Goal: Transaction & Acquisition: Purchase product/service

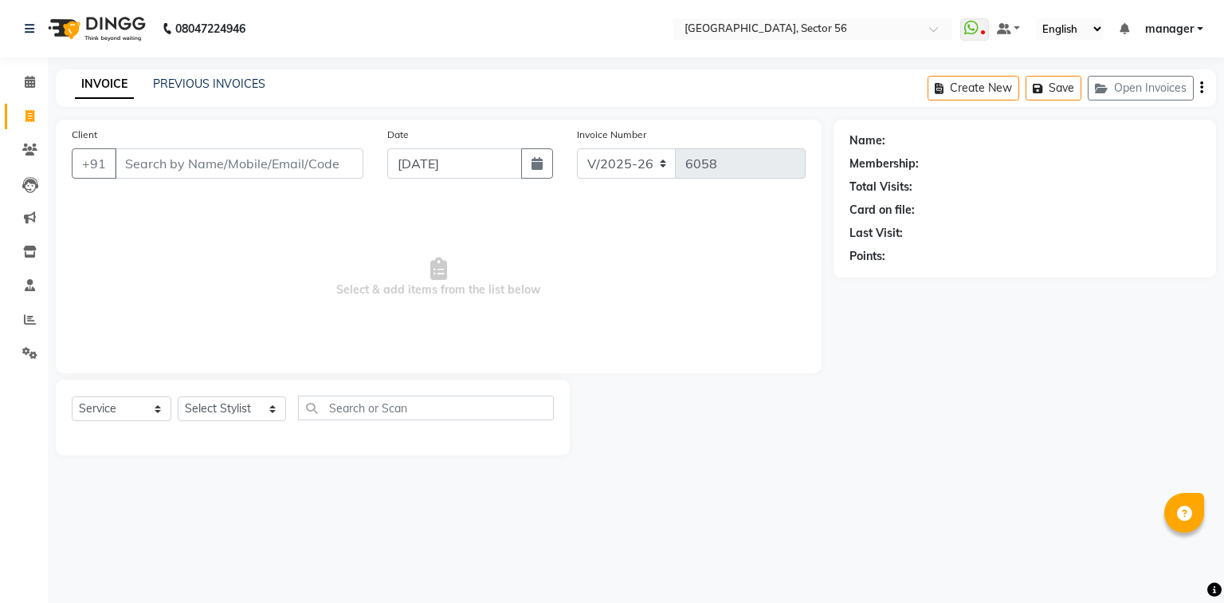
select select "5557"
select select "service"
click at [279, 164] on input "Client" at bounding box center [239, 163] width 249 height 30
click at [223, 166] on input "Client" at bounding box center [239, 163] width 249 height 30
click at [225, 405] on select "Select Stylist [PERSON_NAME] [PERSON_NAME] [PERSON_NAME] MARKET STAFF amit [PER…" at bounding box center [232, 408] width 108 height 25
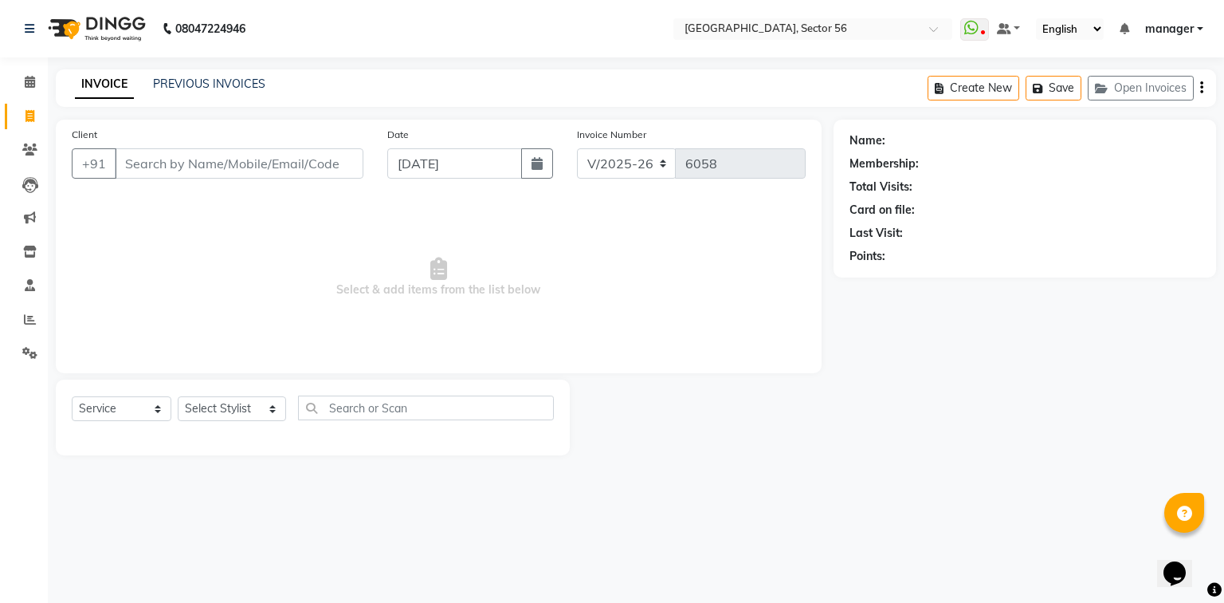
drag, startPoint x: 0, startPoint y: 377, endPoint x: 158, endPoint y: 226, distance: 218.2
click at [1, 376] on li "Completed InProgress Upcoming Dropped Tentative Check-In Confirm" at bounding box center [24, 375] width 48 height 8
click at [175, 166] on input "Client" at bounding box center [239, 163] width 249 height 30
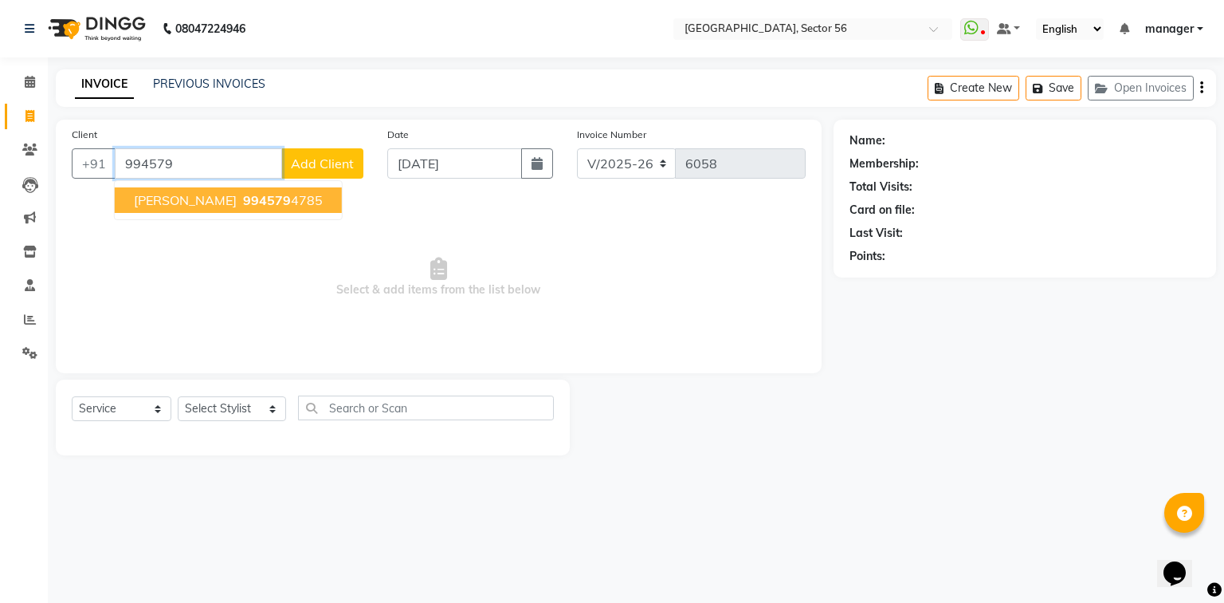
click at [166, 210] on button "sonal Naik 994579 4785" at bounding box center [228, 200] width 227 height 26
type input "9945794785"
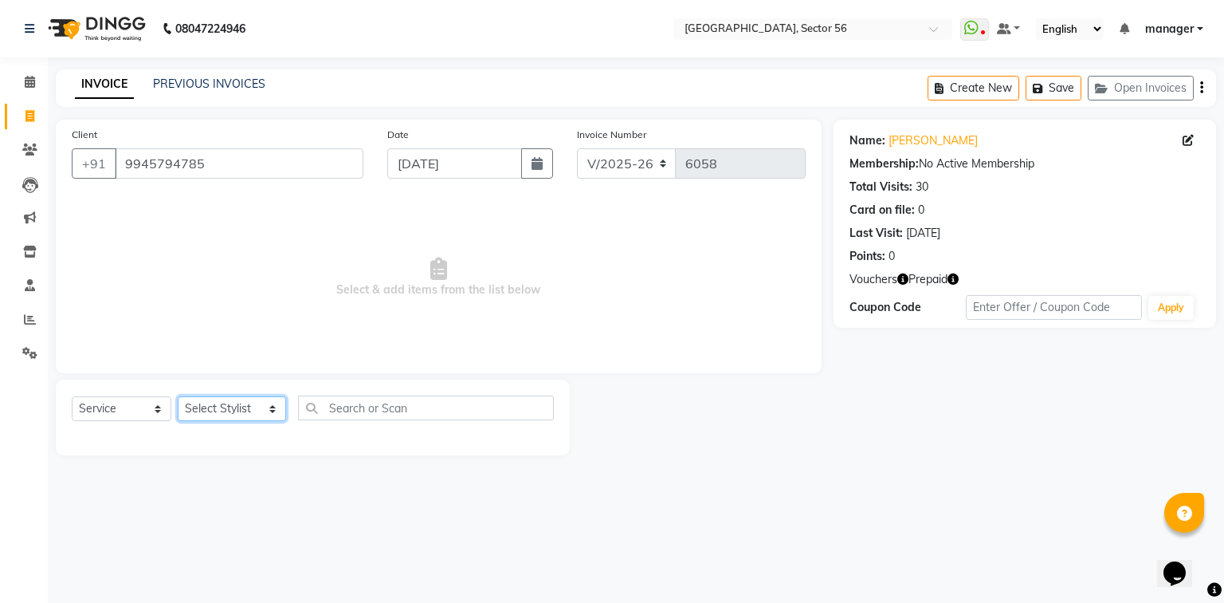
click at [226, 411] on select "Select Stylist [PERSON_NAME] [PERSON_NAME] [PERSON_NAME] MARKET STAFF amit [PER…" at bounding box center [232, 408] width 108 height 25
select select "43522"
click at [178, 397] on select "Select Stylist [PERSON_NAME] [PERSON_NAME] [PERSON_NAME] MARKET STAFF amit [PER…" at bounding box center [232, 408] width 108 height 25
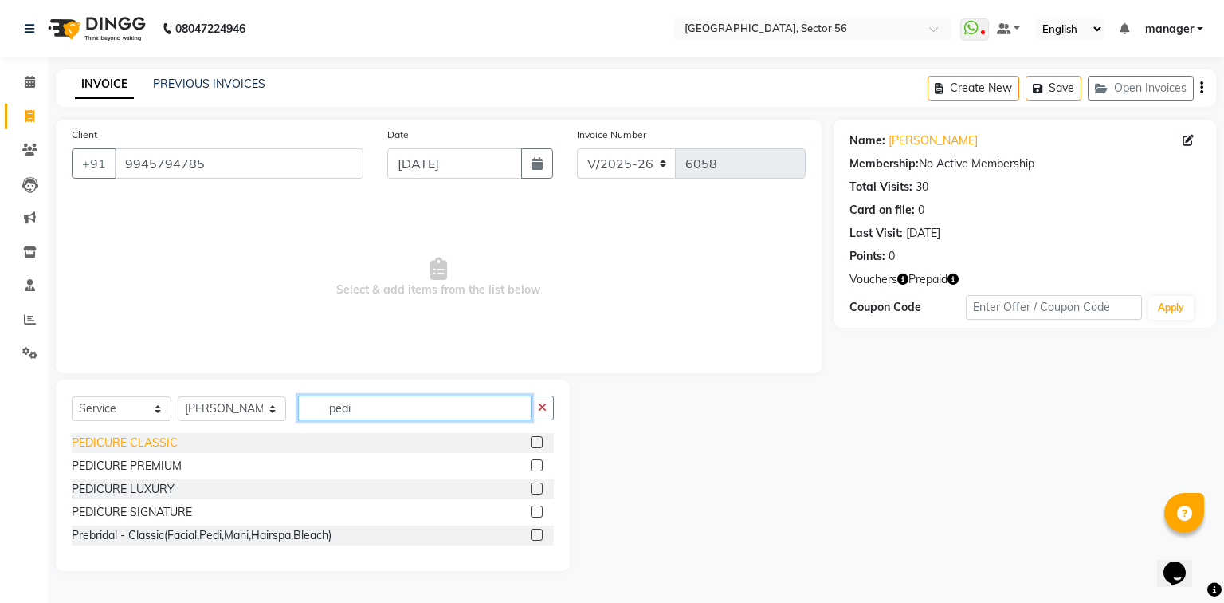
type input "pedi"
click at [139, 444] on div "PEDICURE CLASSIC" at bounding box center [125, 442] width 106 height 17
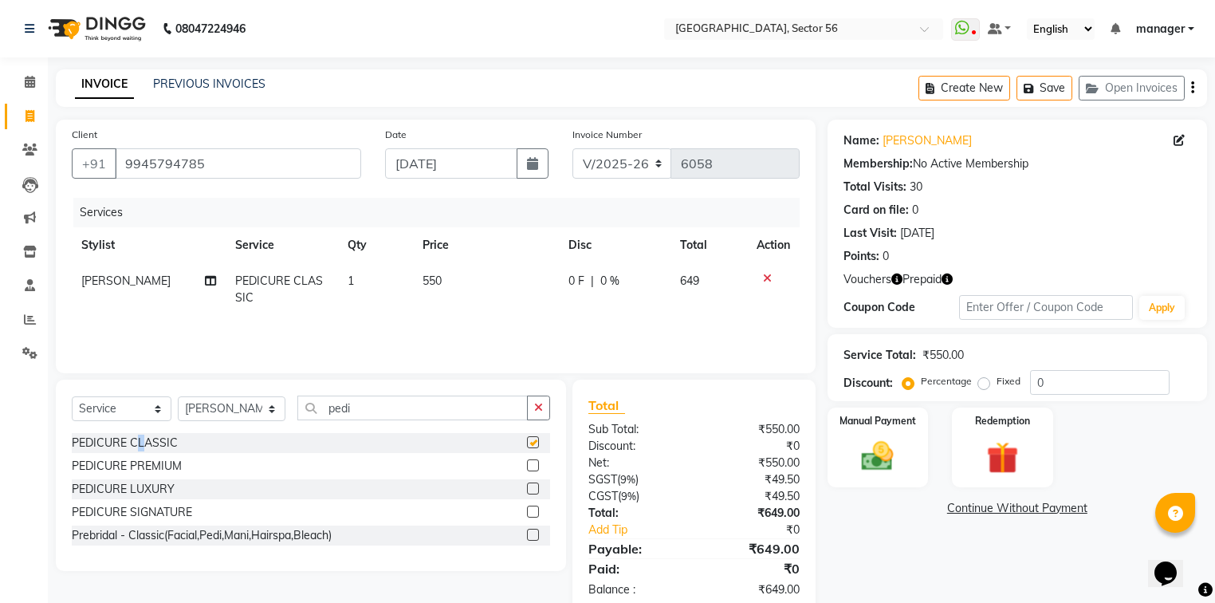
checkbox input "false"
click at [974, 474] on div "Redemption" at bounding box center [1002, 447] width 105 height 83
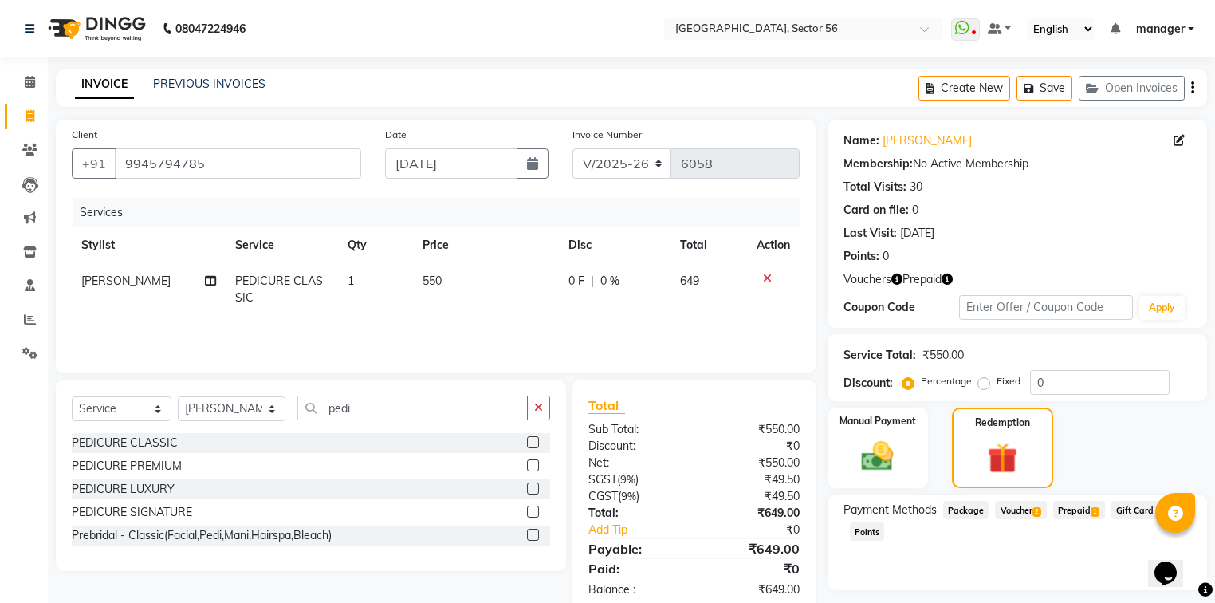
click at [1027, 513] on span "Voucher 2" at bounding box center [1020, 510] width 51 height 18
drag, startPoint x: 1146, startPoint y: 597, endPoint x: 1078, endPoint y: 575, distance: 72.1
click at [1144, 597] on button "Add" at bounding box center [1153, 595] width 58 height 27
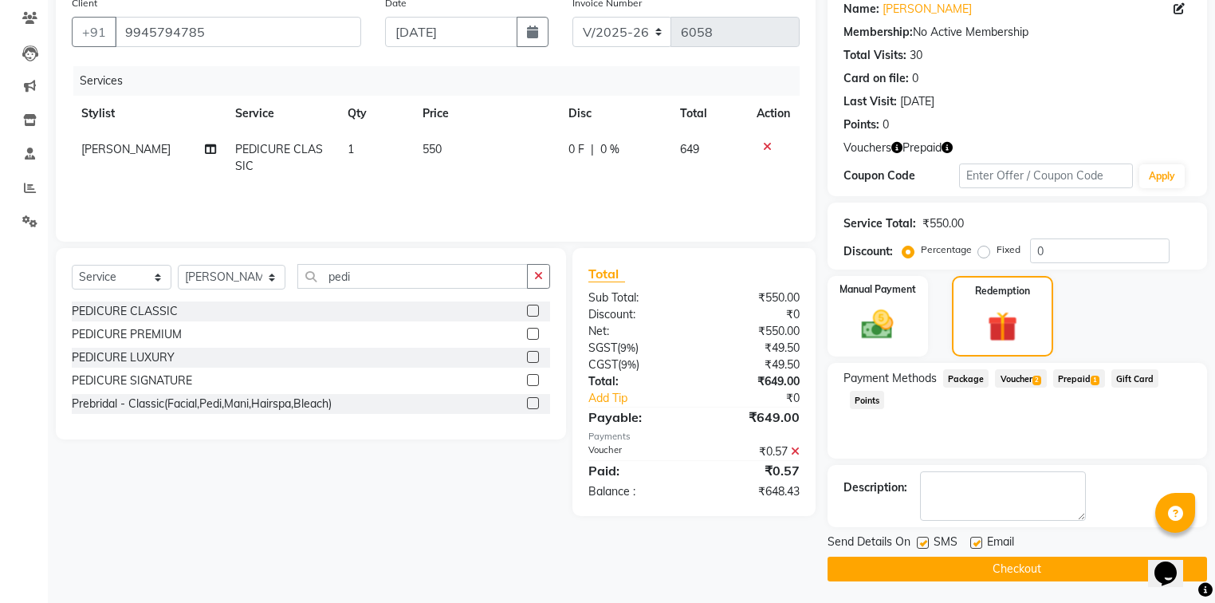
scroll to position [133, 0]
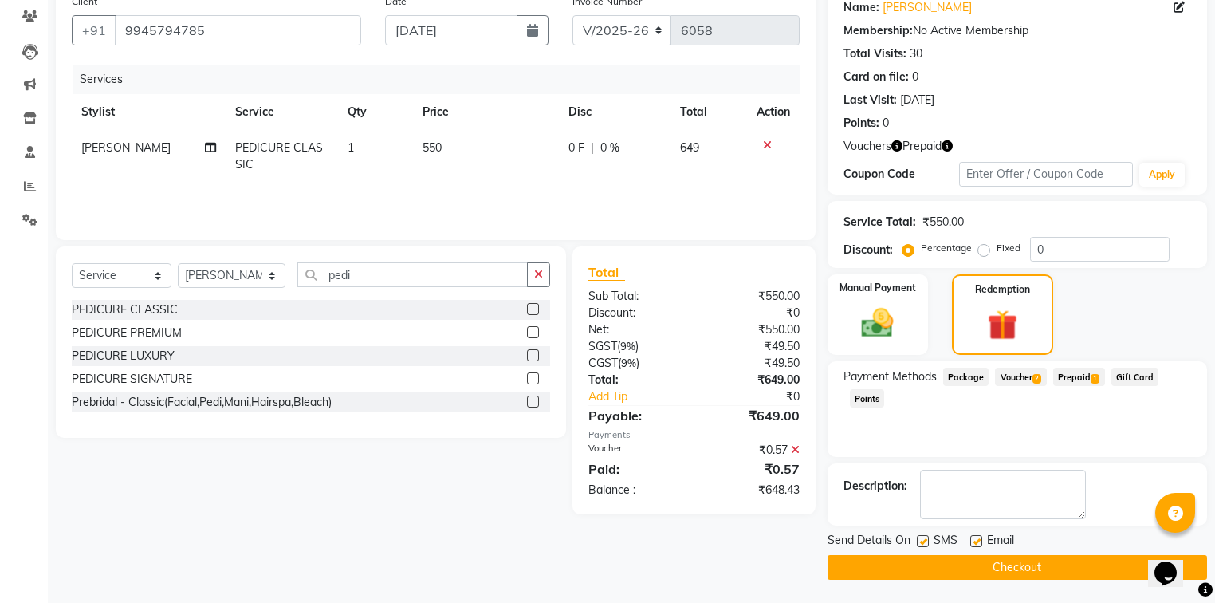
click at [1078, 379] on span "Prepaid 1" at bounding box center [1079, 376] width 52 height 18
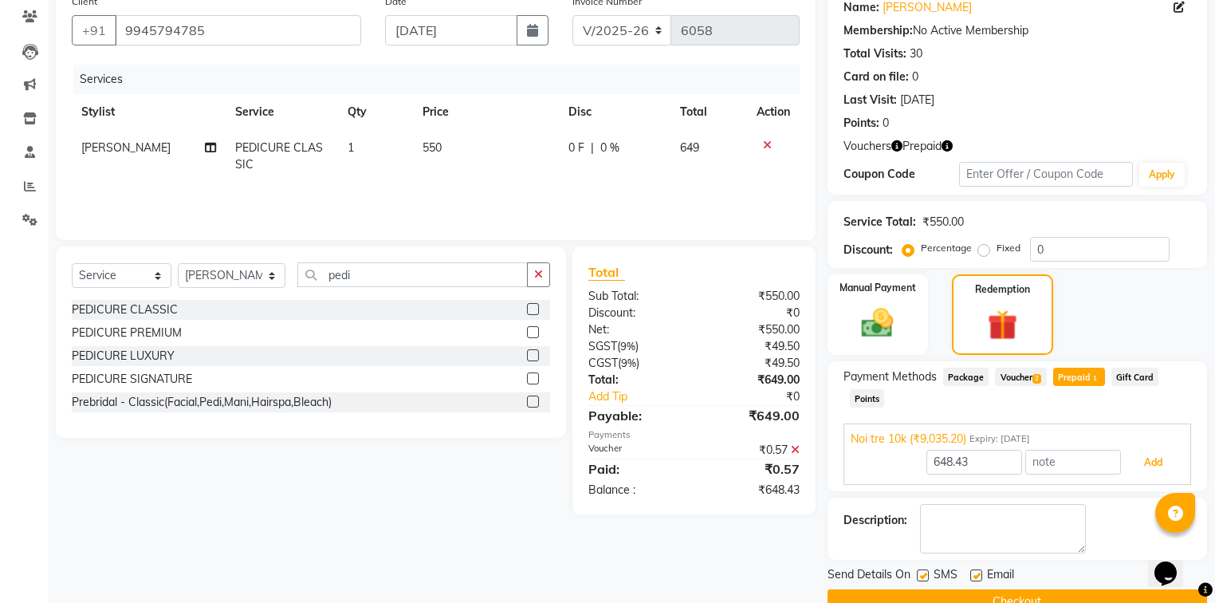
click at [1142, 464] on button "Add" at bounding box center [1153, 462] width 58 height 27
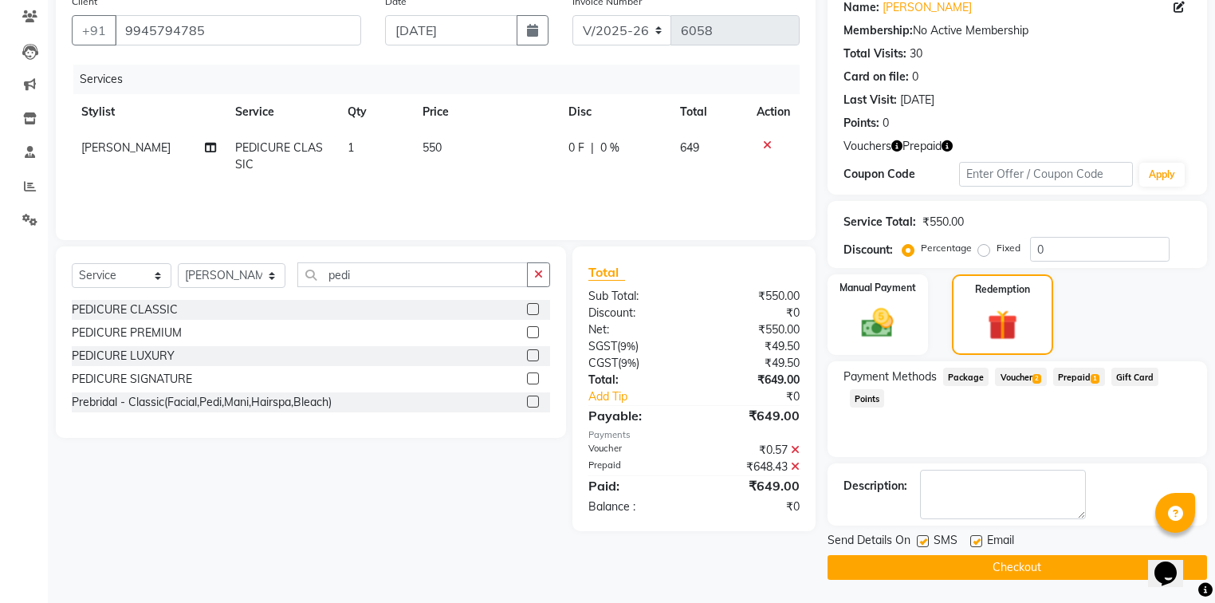
click at [977, 564] on button "Checkout" at bounding box center [1016, 567] width 379 height 25
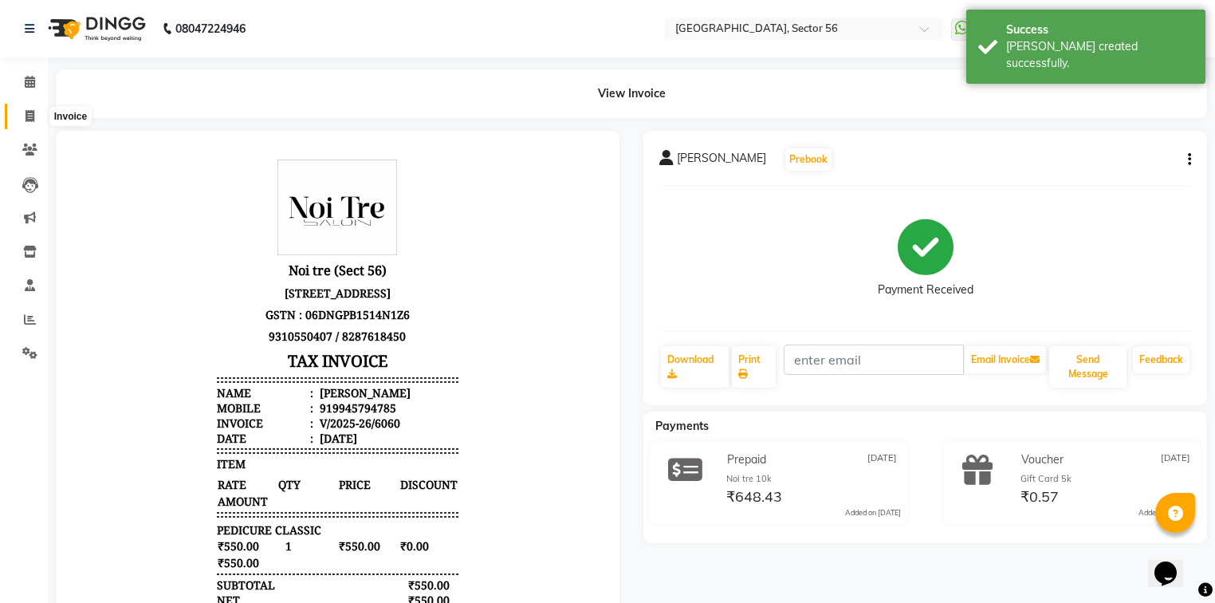
drag, startPoint x: 29, startPoint y: 108, endPoint x: 42, endPoint y: 102, distance: 14.3
click at [29, 109] on span at bounding box center [30, 117] width 28 height 18
select select "service"
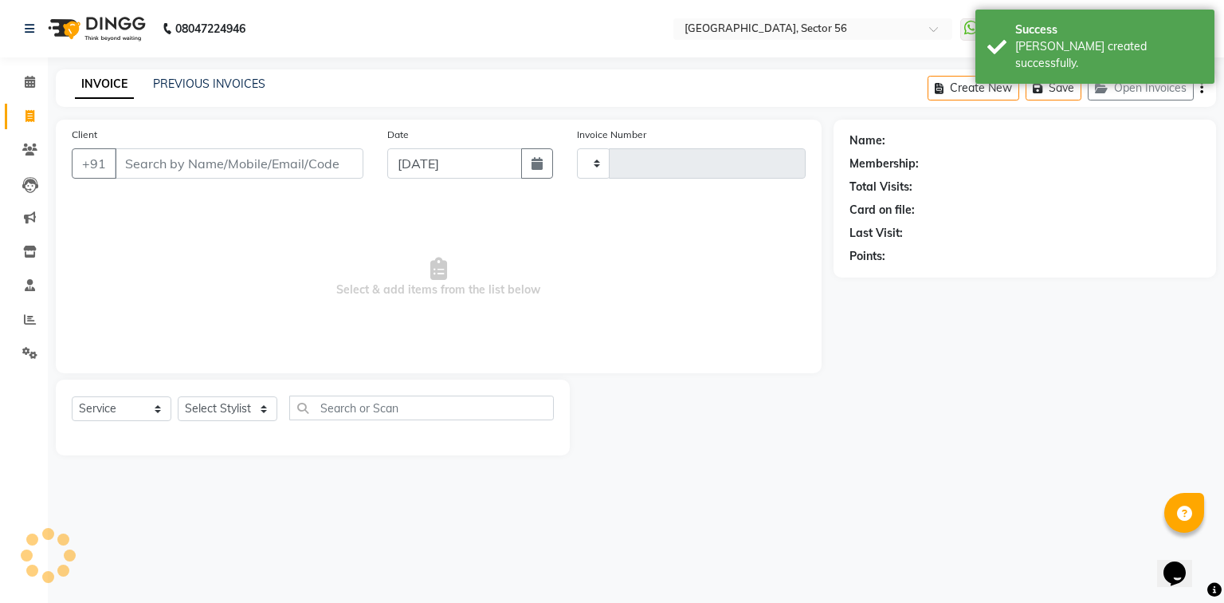
type input "6061"
select select "5557"
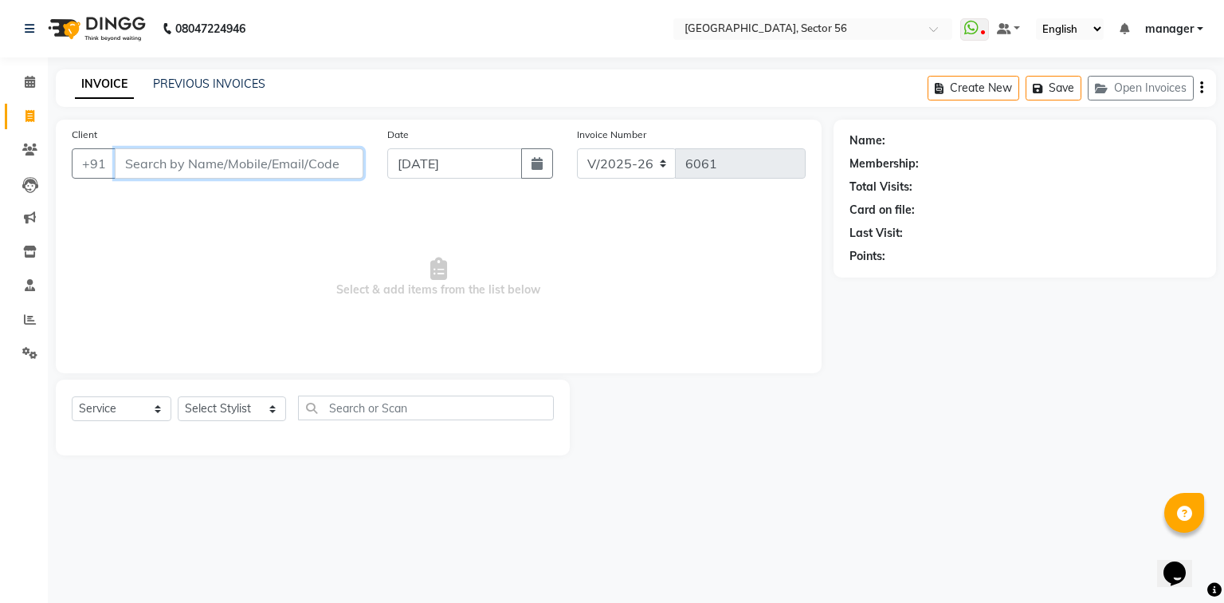
click at [241, 165] on input "Client" at bounding box center [239, 163] width 249 height 30
click at [219, 81] on link "PREVIOUS INVOICES" at bounding box center [209, 84] width 112 height 14
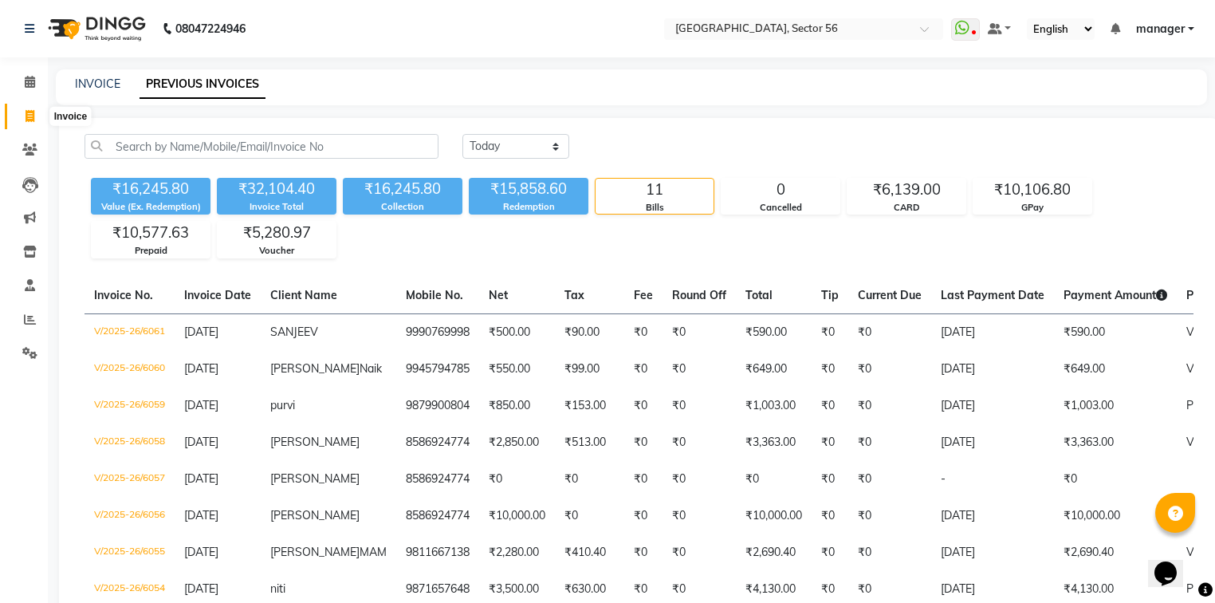
click at [29, 114] on icon at bounding box center [30, 116] width 9 height 12
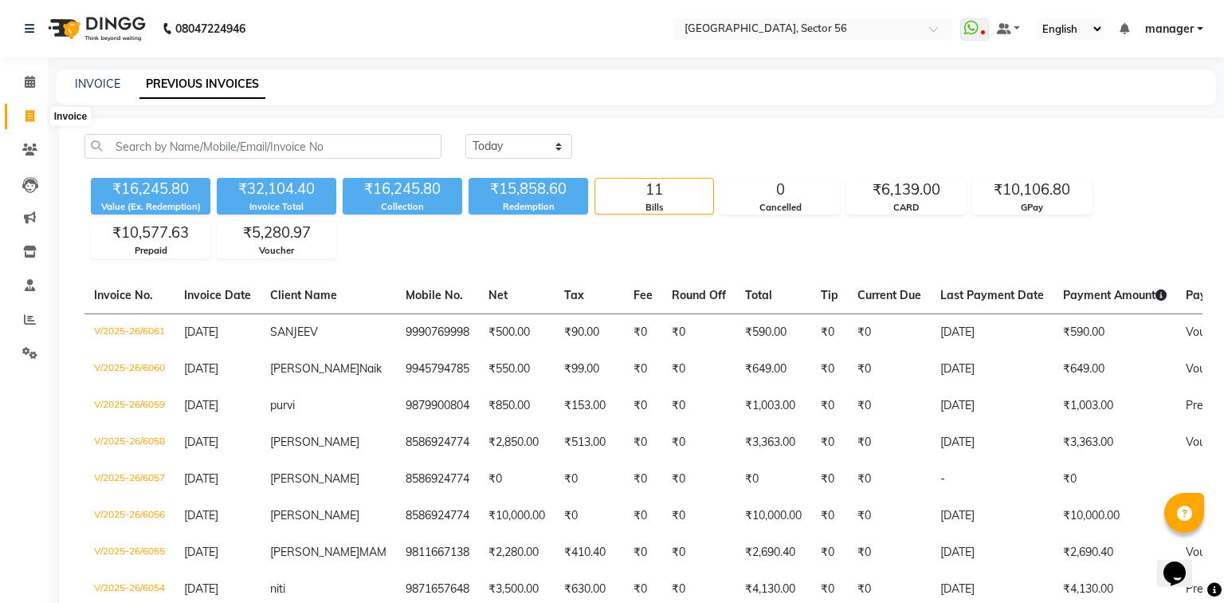
select select "5557"
select select "service"
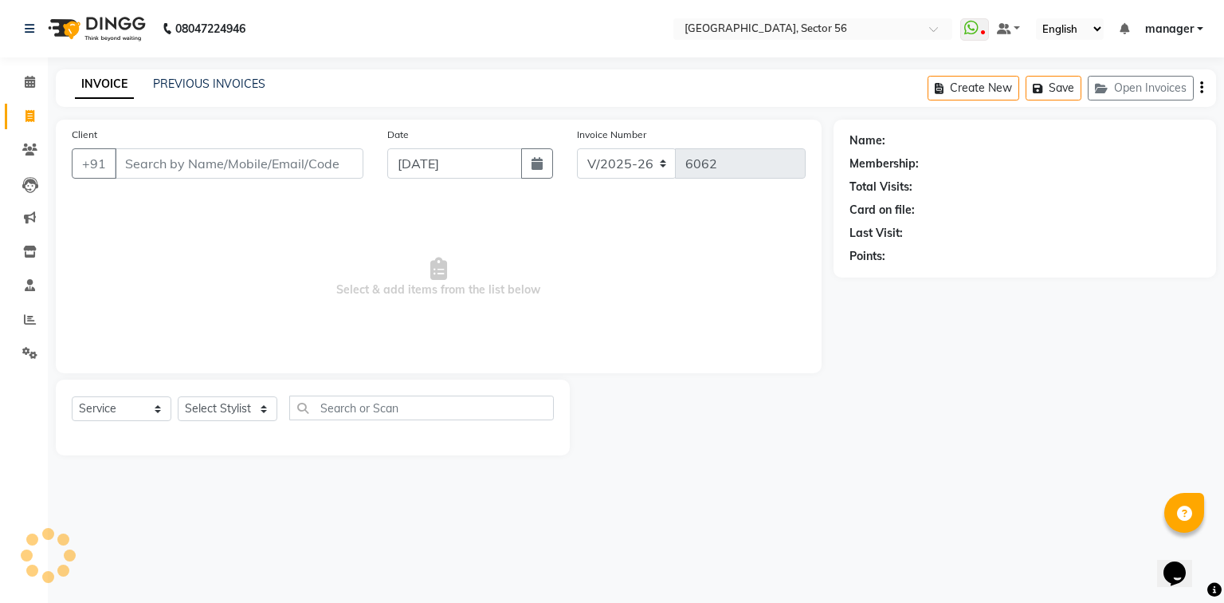
click at [194, 165] on input "Client" at bounding box center [239, 163] width 249 height 30
click at [175, 166] on input "Client" at bounding box center [239, 163] width 249 height 30
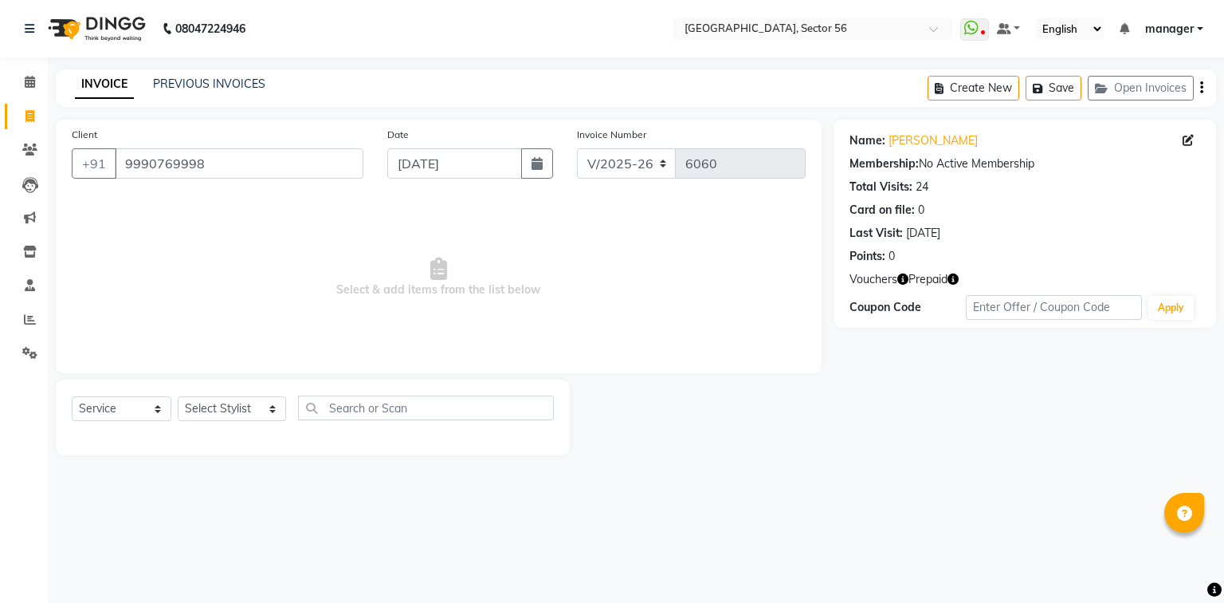
select select "5557"
select select "service"
click at [911, 140] on link "Sanjeev" at bounding box center [933, 140] width 89 height 17
click at [236, 405] on select "Select Stylist [PERSON_NAME] [PERSON_NAME] [PERSON_NAME] MARKET STAFF amit [PER…" at bounding box center [232, 408] width 108 height 25
select select "43517"
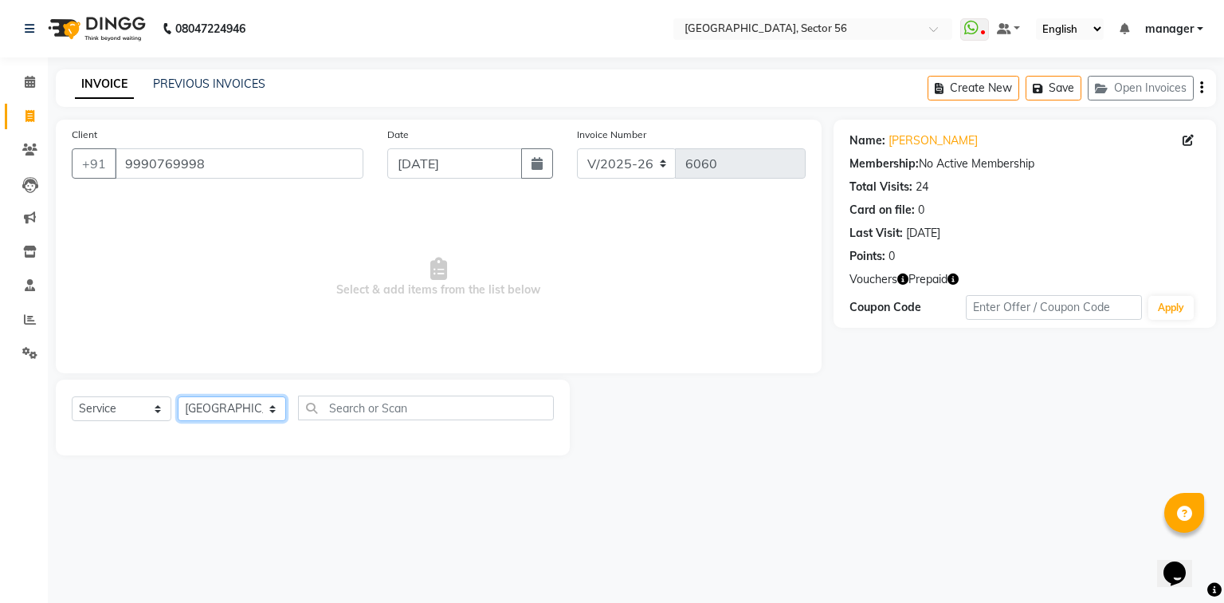
click at [178, 397] on select "Select Stylist [PERSON_NAME] [PERSON_NAME] [PERSON_NAME] MARKET STAFF amit [PER…" at bounding box center [232, 408] width 108 height 25
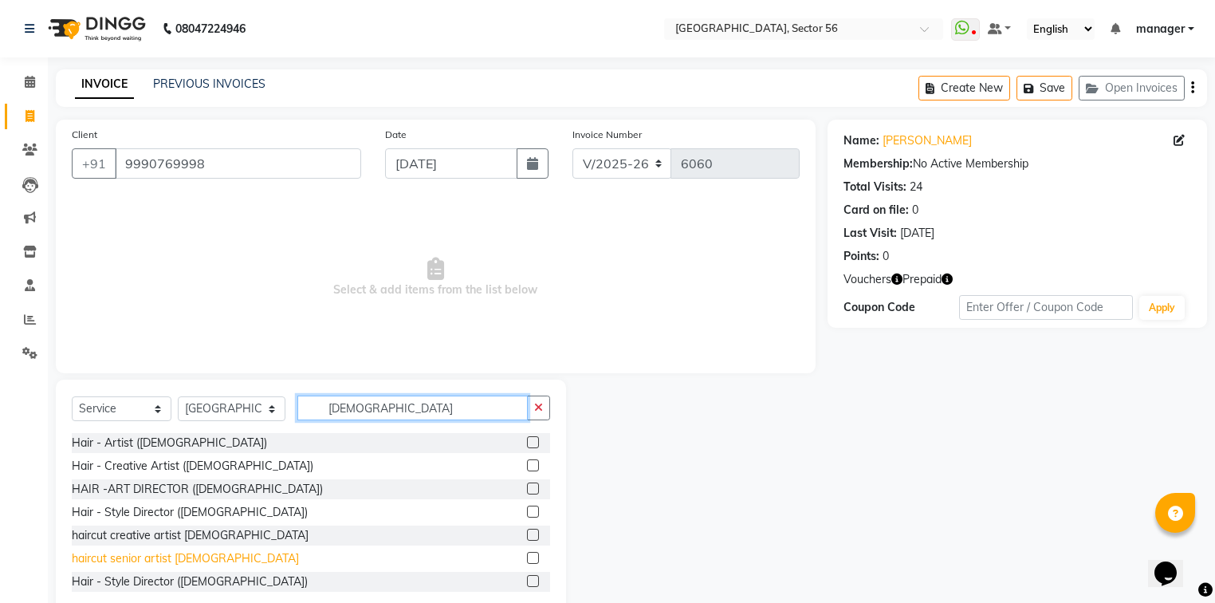
type input "male"
click at [101, 559] on div "haircut senior artist [DEMOGRAPHIC_DATA]" at bounding box center [185, 558] width 227 height 17
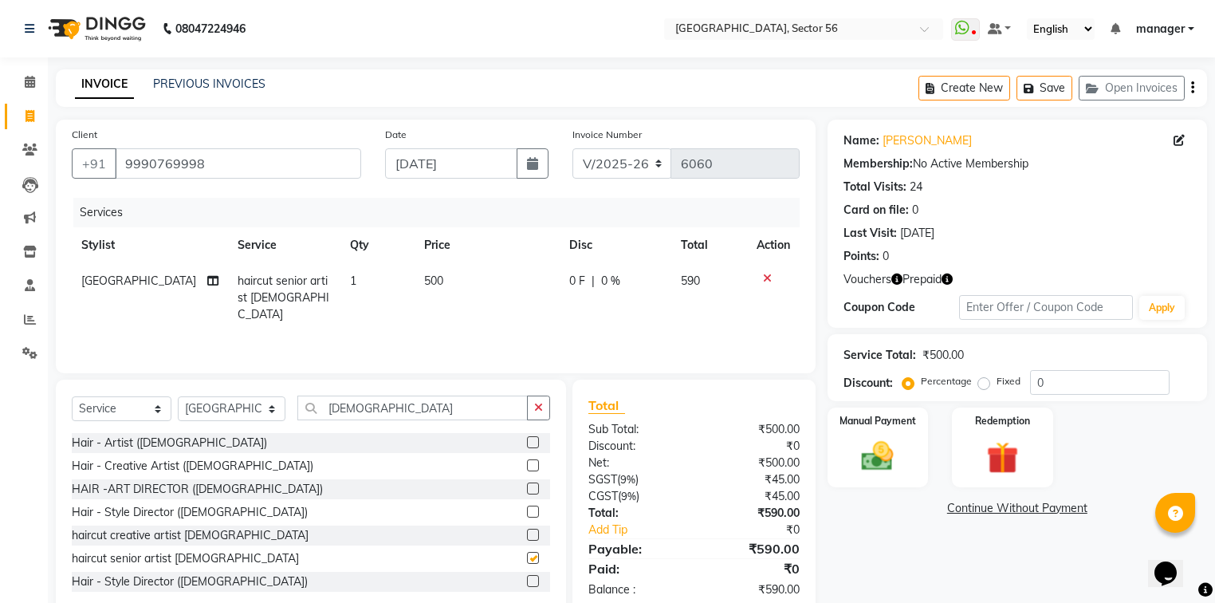
checkbox input "false"
click at [1042, 468] on div "Redemption" at bounding box center [1002, 447] width 105 height 83
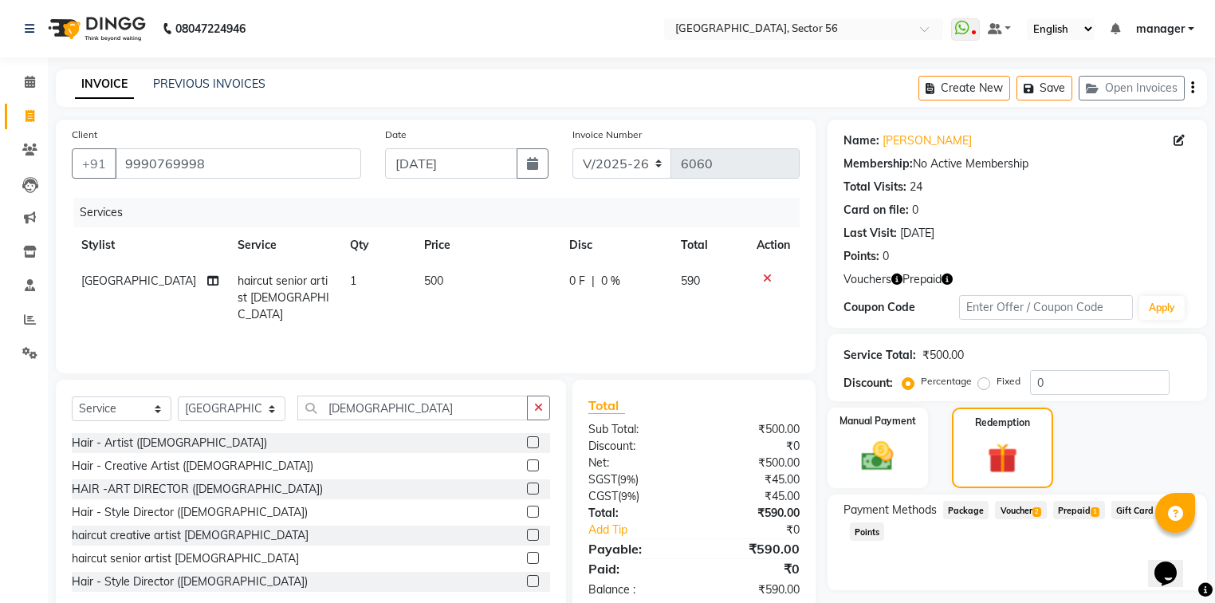
click at [1017, 507] on span "Voucher 2" at bounding box center [1020, 510] width 51 height 18
click at [1147, 593] on button "Add" at bounding box center [1153, 595] width 58 height 27
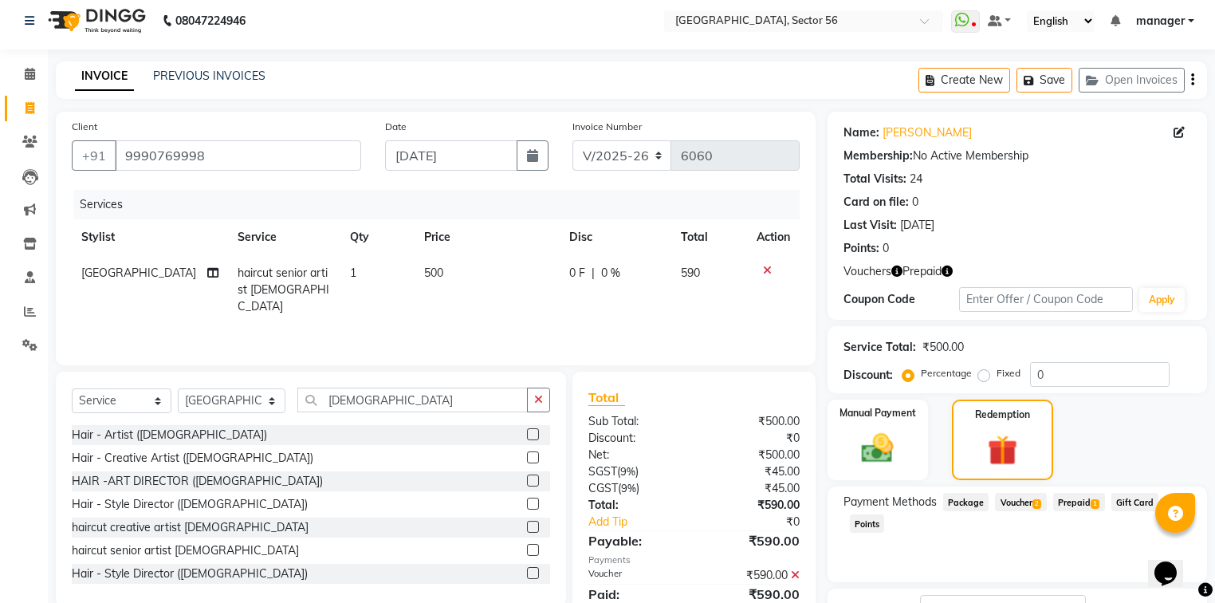
scroll to position [133, 0]
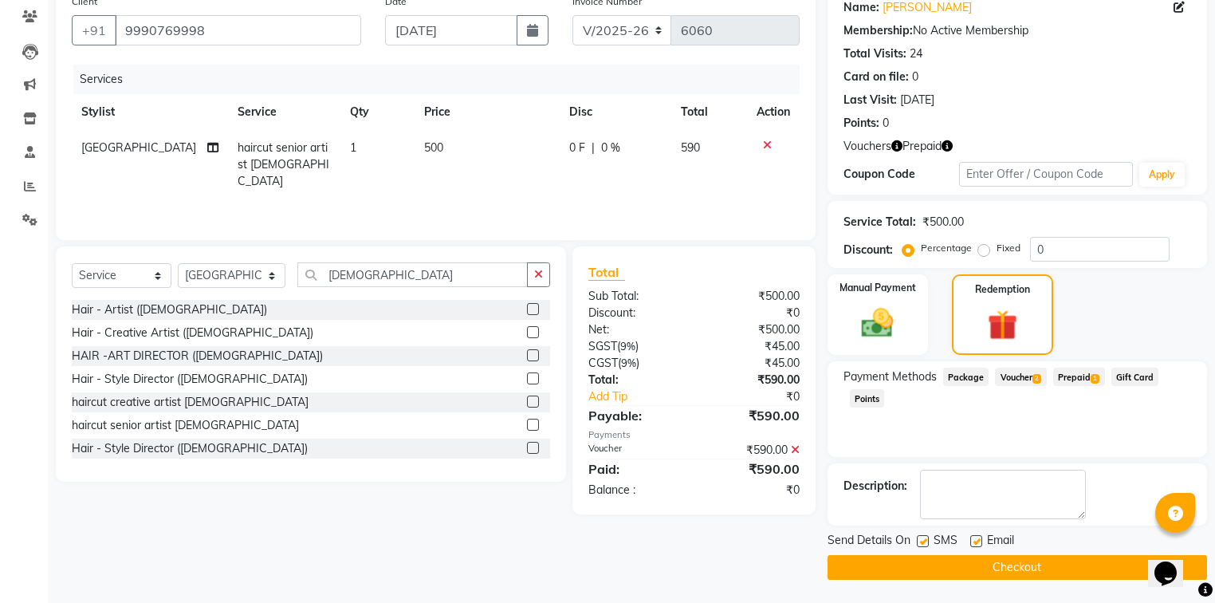
click at [1020, 568] on button "Checkout" at bounding box center [1016, 567] width 379 height 25
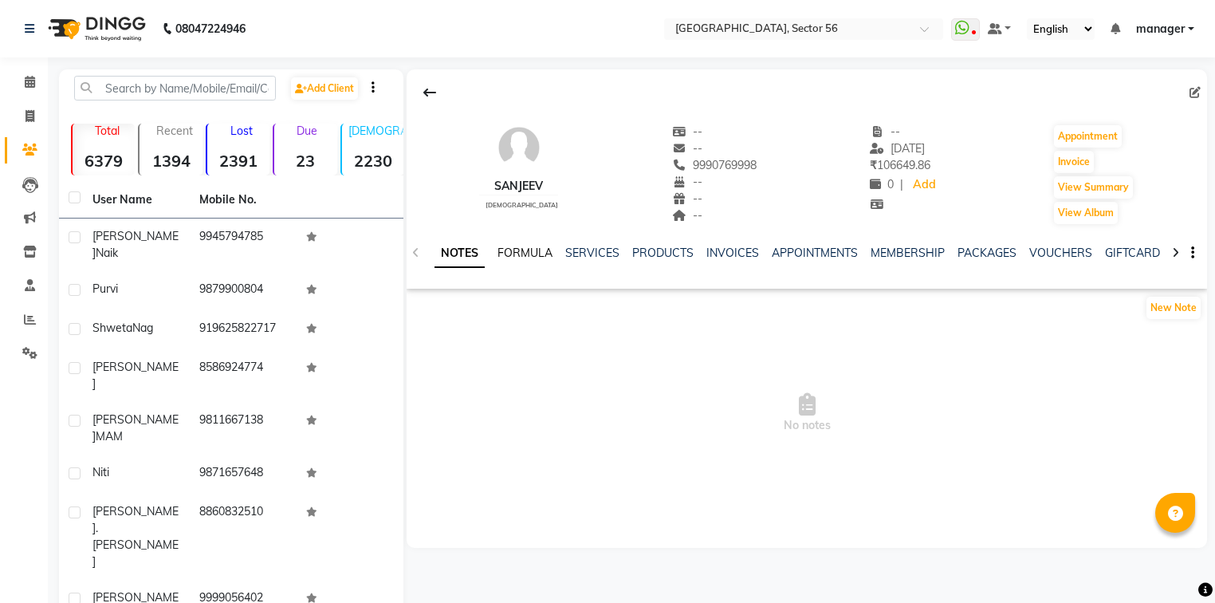
click at [536, 251] on link "FORMULA" at bounding box center [524, 252] width 55 height 14
click at [599, 250] on link "SERVICES" at bounding box center [590, 252] width 54 height 14
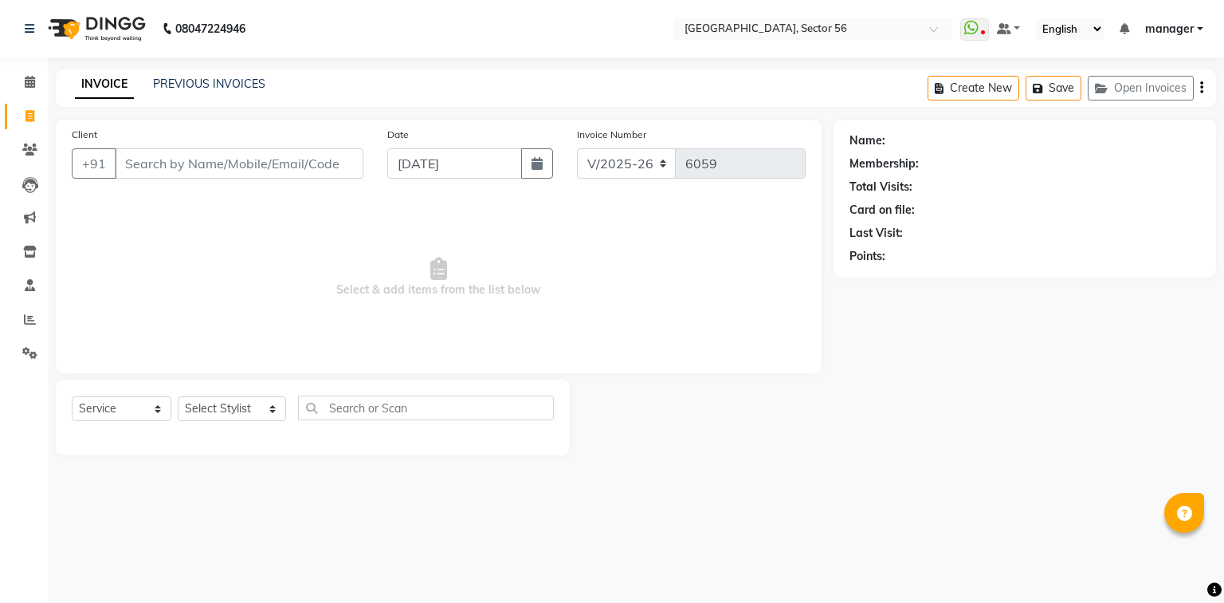
select select "5557"
select select "service"
click at [234, 153] on input "Client" at bounding box center [239, 163] width 249 height 30
click at [210, 79] on link "PREVIOUS INVOICES" at bounding box center [209, 84] width 112 height 14
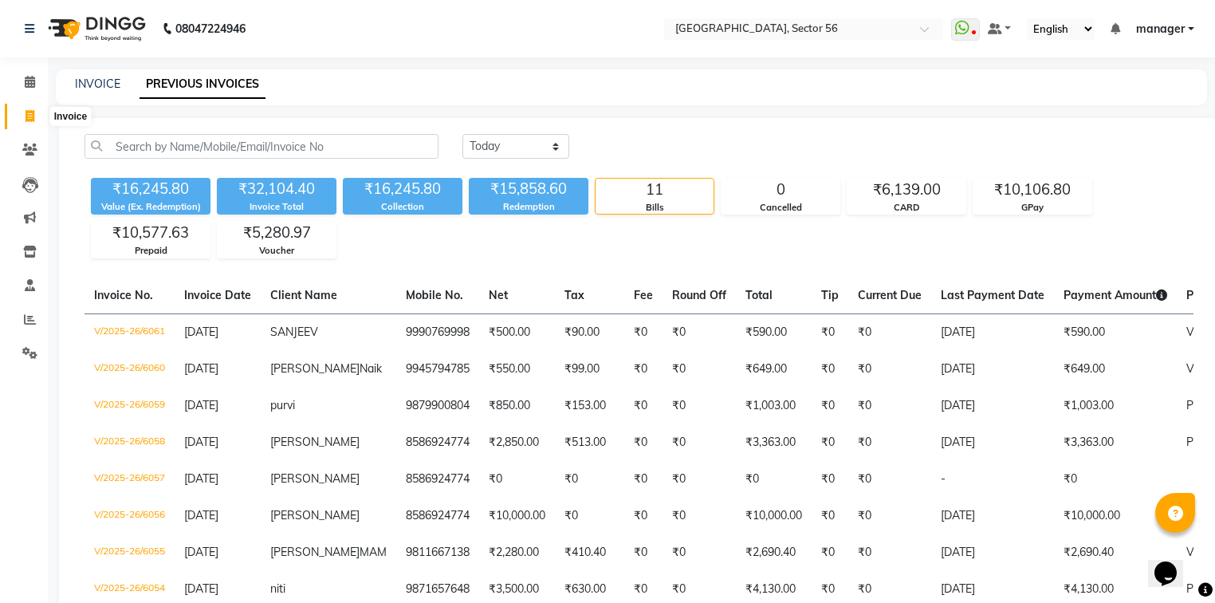
click at [26, 123] on span at bounding box center [30, 117] width 28 height 18
select select "service"
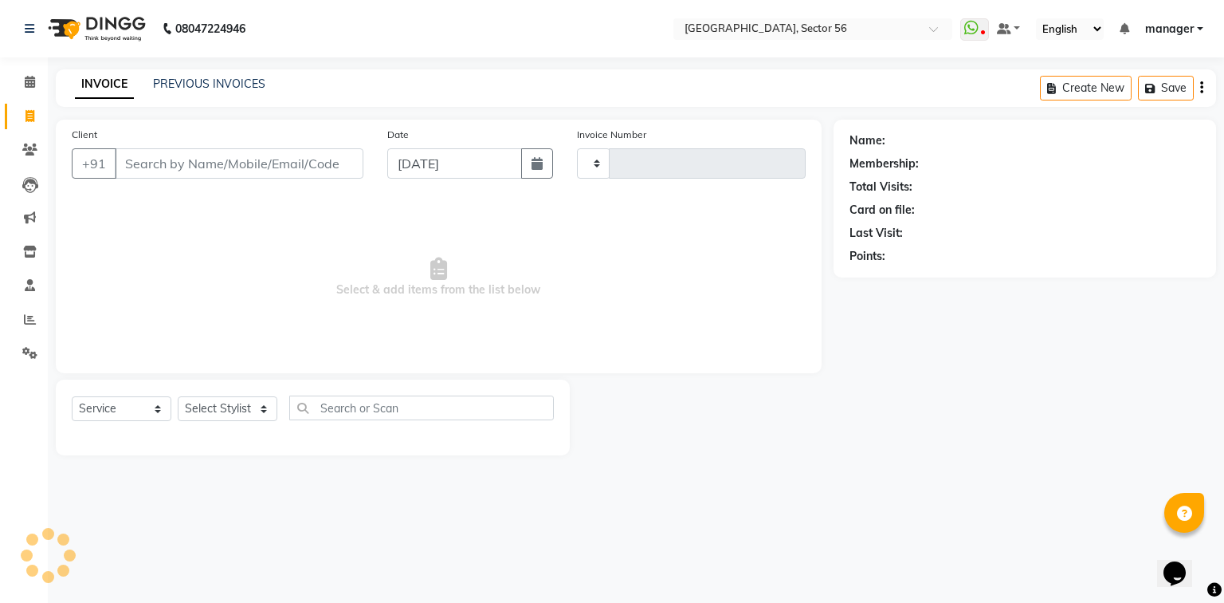
type input "6062"
select select "5557"
click at [261, 167] on input "Client" at bounding box center [239, 163] width 249 height 30
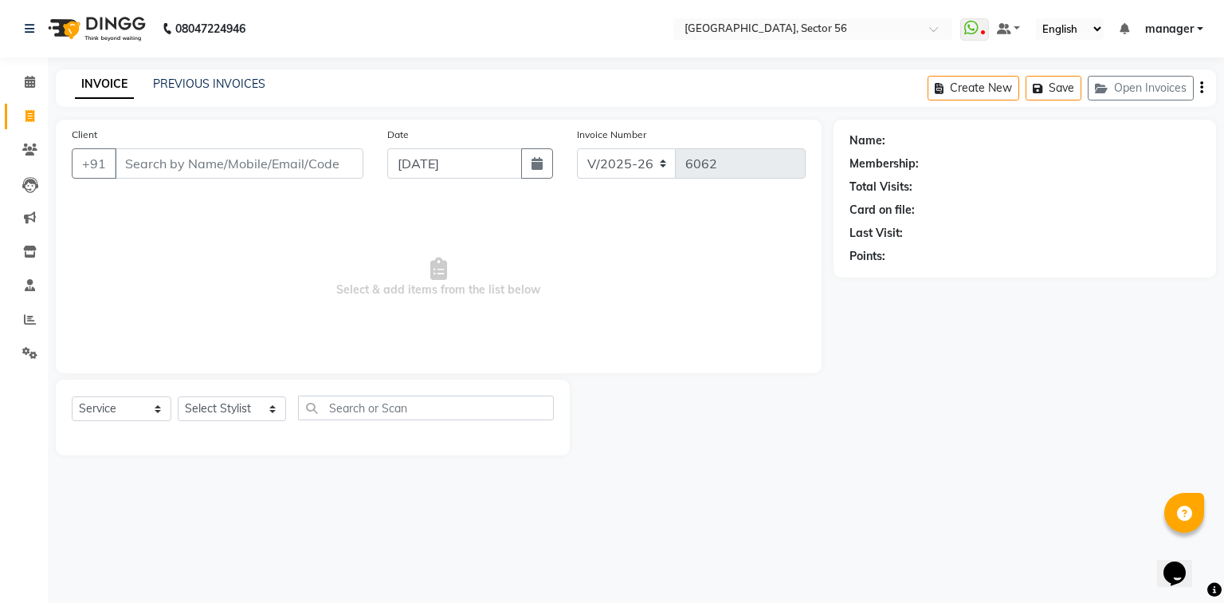
click at [206, 159] on input "Client" at bounding box center [239, 163] width 249 height 30
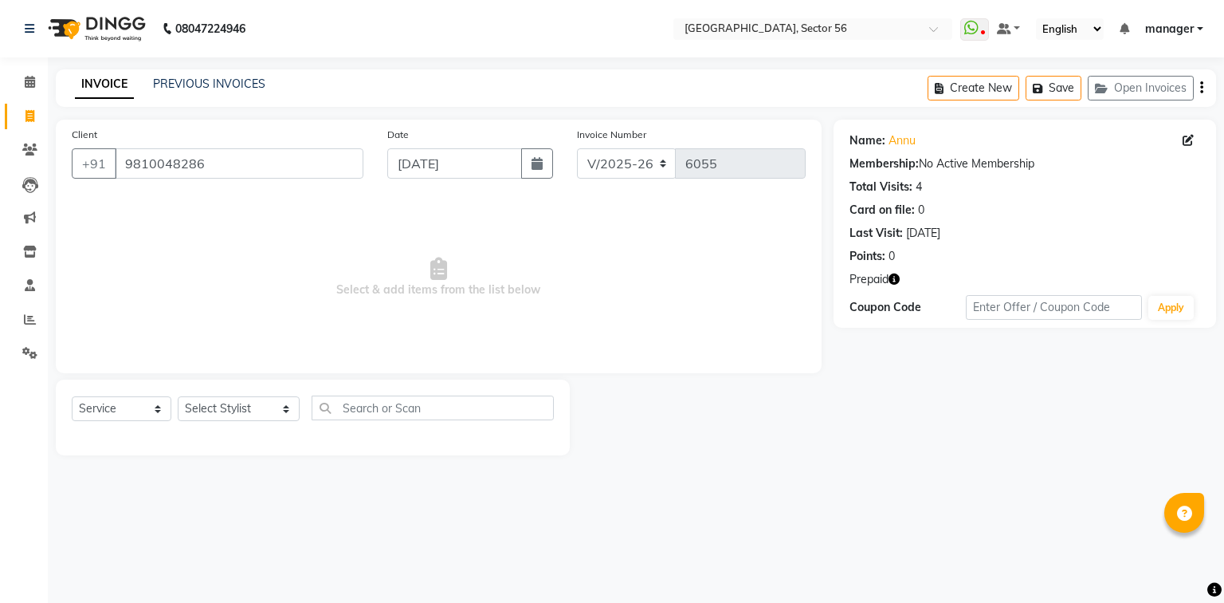
select select "5557"
select select "service"
click at [217, 413] on select "Select Stylist [PERSON_NAME] [PERSON_NAME] [PERSON_NAME] MARKET STAFF amit [PER…" at bounding box center [239, 408] width 122 height 25
select select "77983"
click at [178, 397] on select "Select Stylist [PERSON_NAME] [PERSON_NAME] [PERSON_NAME] MARKET STAFF amit [PER…" at bounding box center [239, 408] width 122 height 25
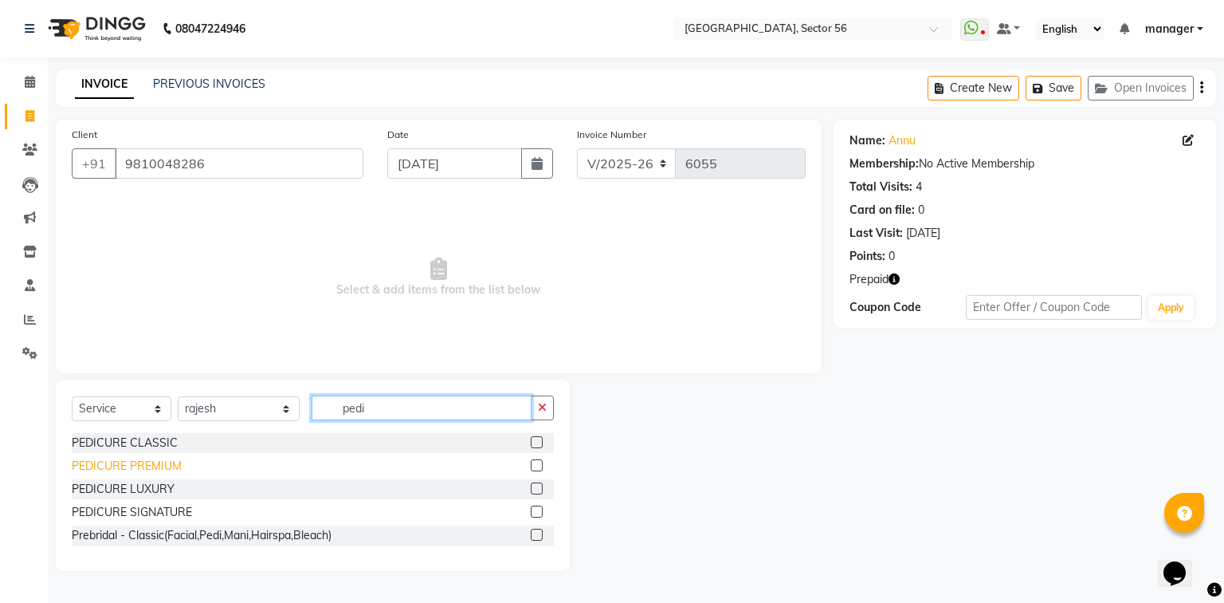
type input "pedi"
click at [149, 469] on div "PEDICURE PREMIUM" at bounding box center [127, 465] width 110 height 17
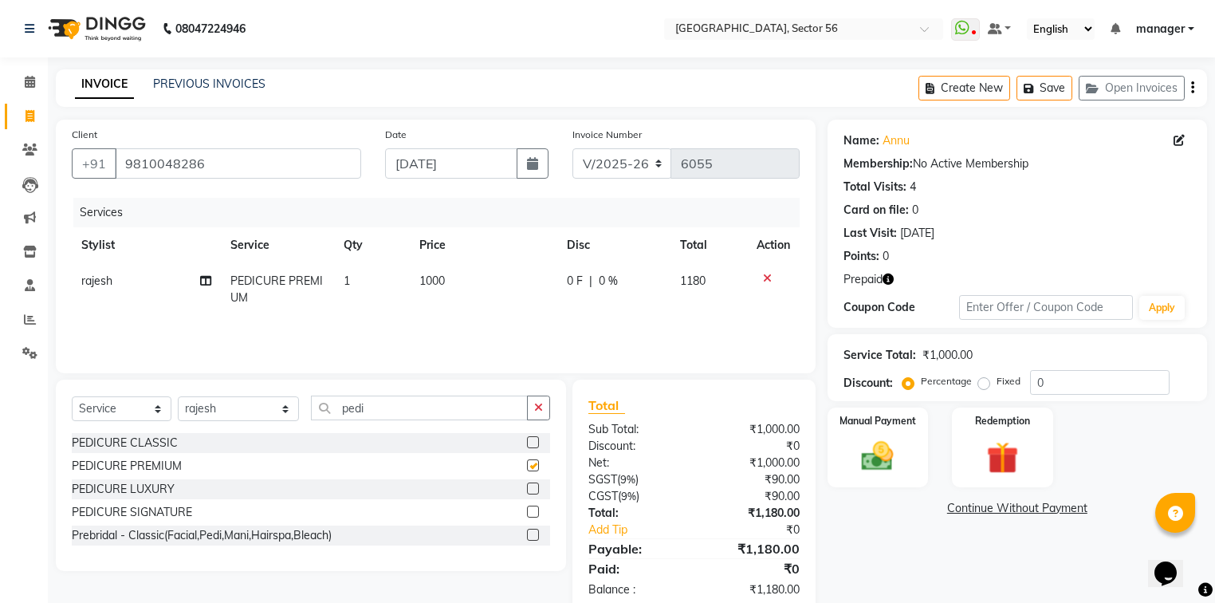
checkbox input "false"
drag, startPoint x: 386, startPoint y: 408, endPoint x: 290, endPoint y: 417, distance: 96.0
click at [290, 417] on div "Select Service Product Membership Package Voucher Prepaid Gift Card Select Styl…" at bounding box center [311, 413] width 478 height 37
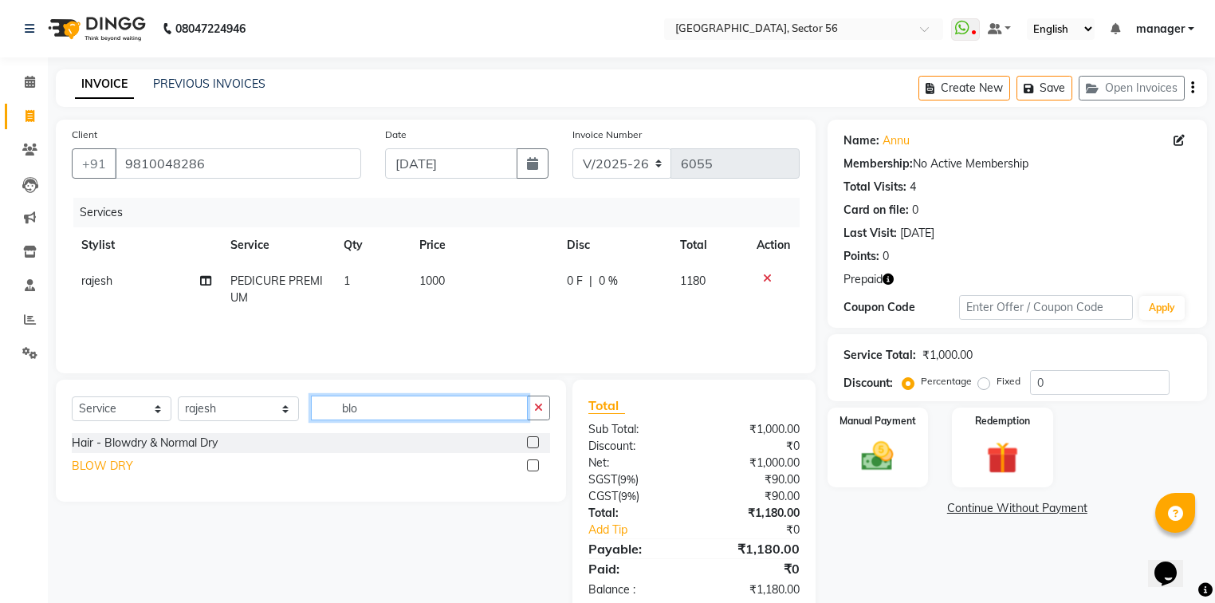
type input "blo"
click at [93, 465] on div "BLOW DRY" at bounding box center [102, 465] width 61 height 17
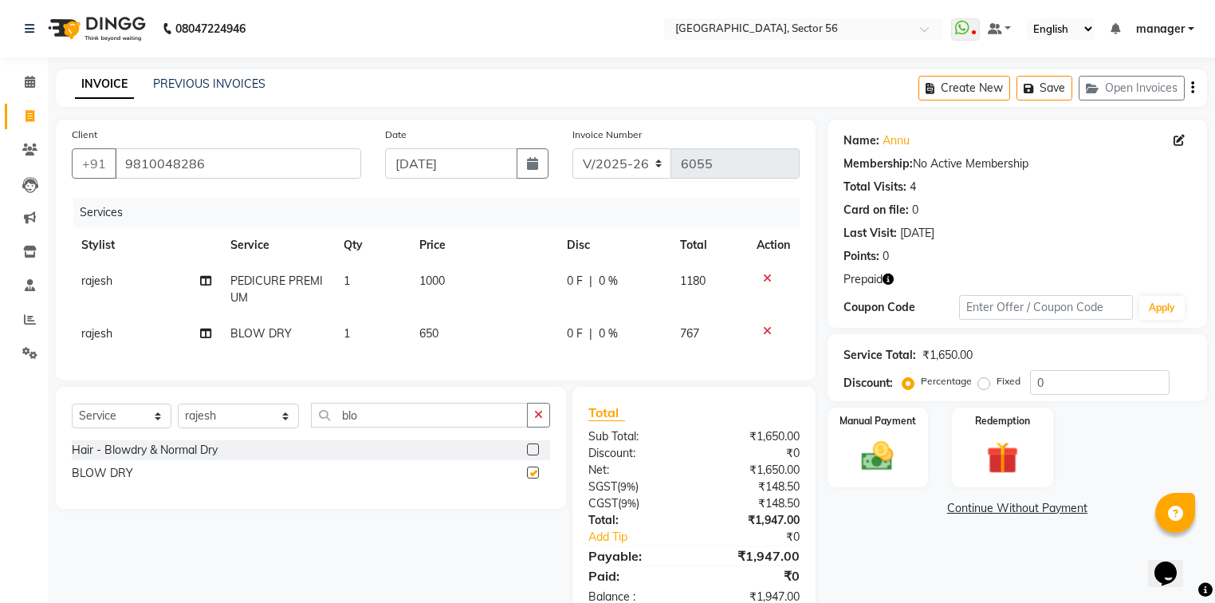
checkbox input "false"
drag, startPoint x: 427, startPoint y: 335, endPoint x: 436, endPoint y: 333, distance: 8.9
click at [436, 333] on span "650" at bounding box center [428, 333] width 19 height 14
select select "77983"
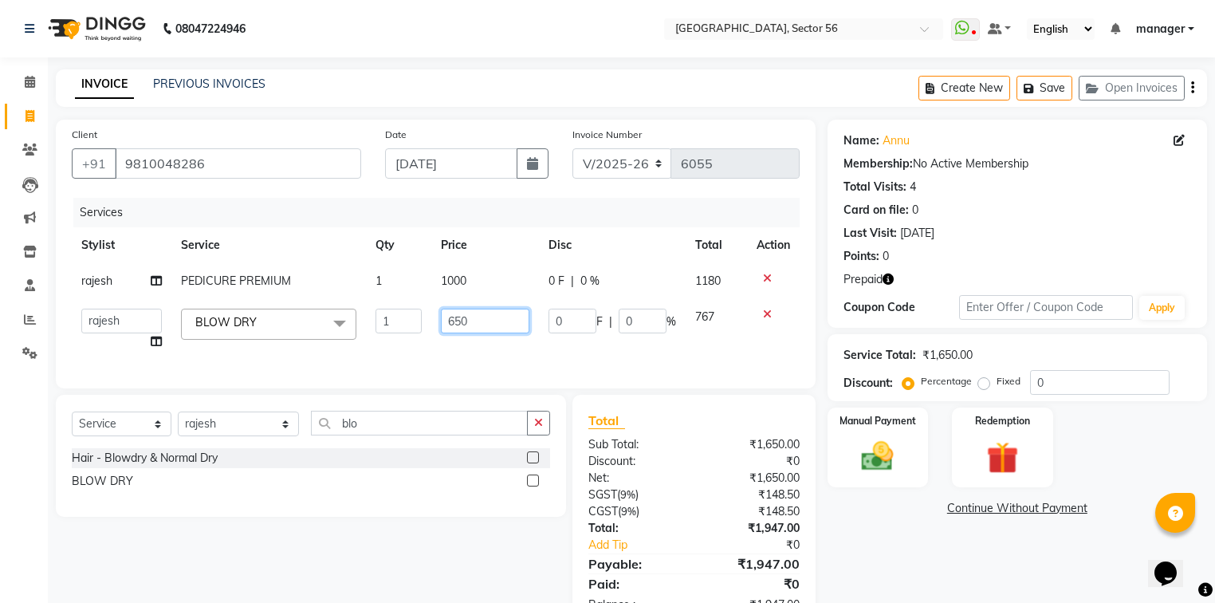
drag, startPoint x: 510, startPoint y: 322, endPoint x: 313, endPoint y: 338, distance: 197.5
click at [314, 338] on tr "[PERSON_NAME] [PERSON_NAME] [PERSON_NAME] MARKET STAFF amit [PERSON_NAME] [PERS…" at bounding box center [436, 329] width 728 height 61
type input "1000"
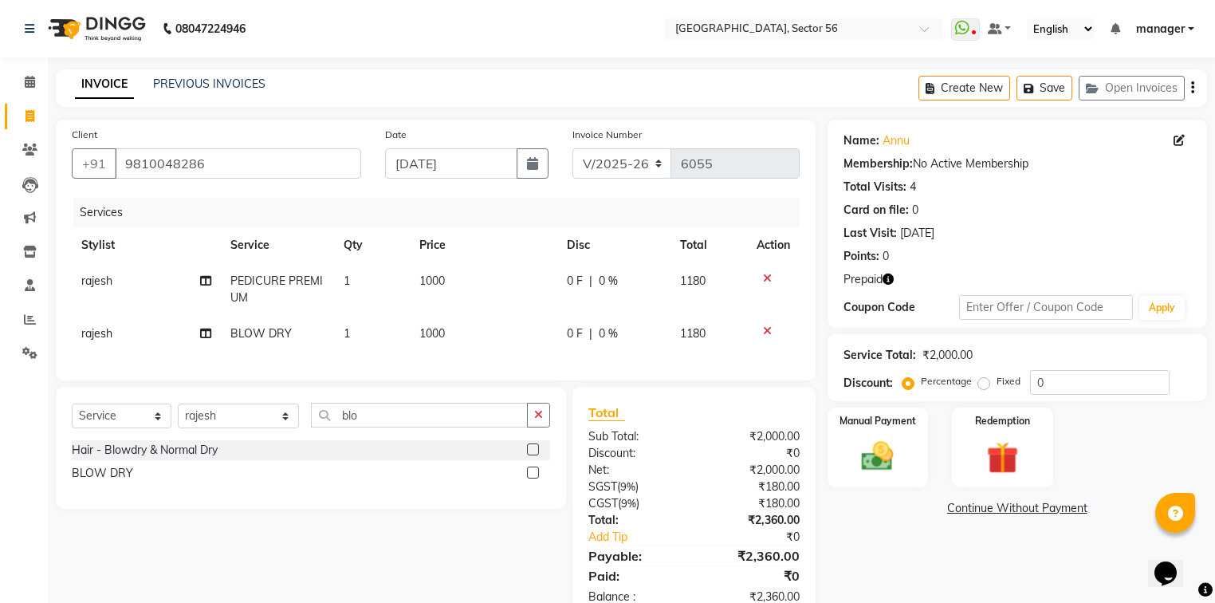
click at [0, 489] on div "Calendar Invoice Clients Leads Marketing Inventory Staff Reports Settings Compl…" at bounding box center [107, 332] width 215 height 575
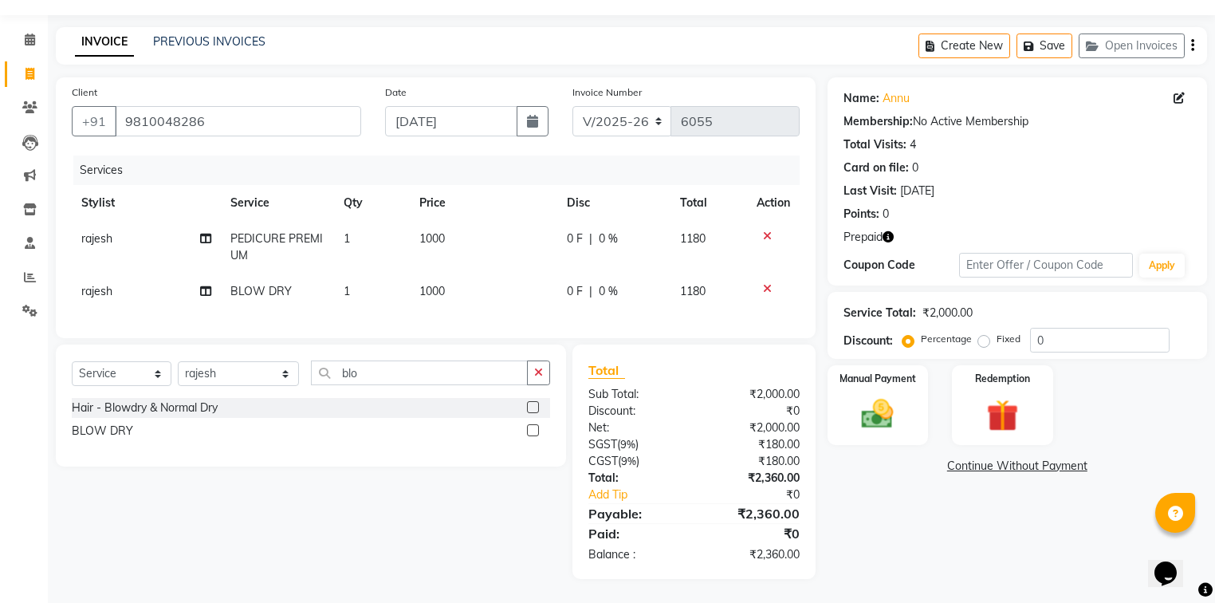
scroll to position [52, 0]
click at [1007, 397] on img at bounding box center [1003, 415] width 54 height 41
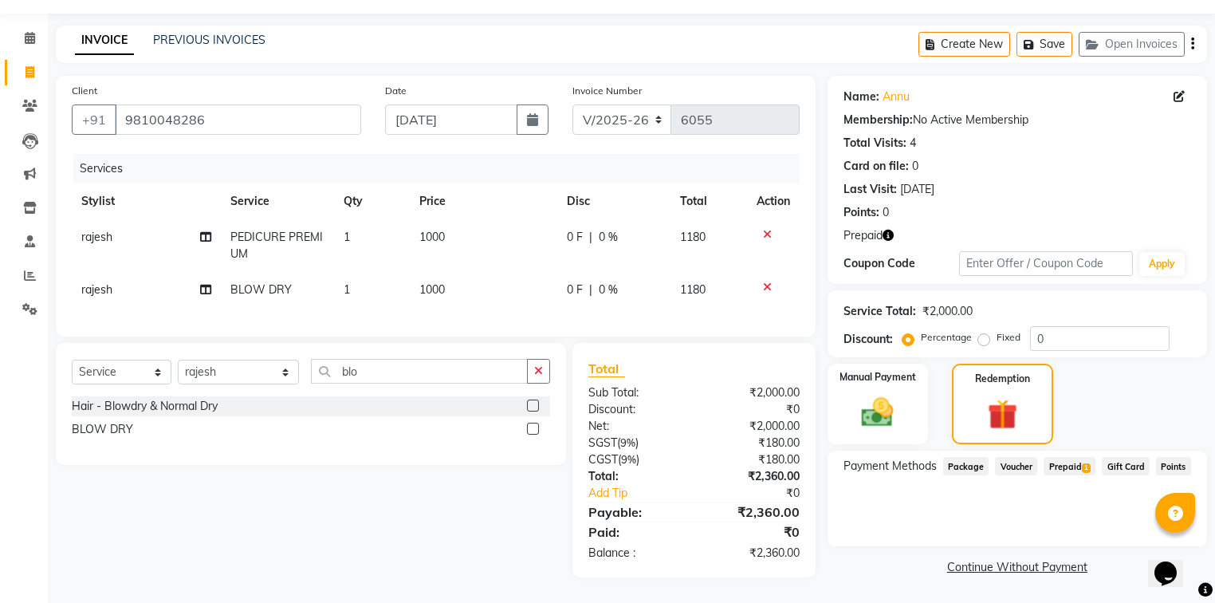
click at [1073, 457] on span "Prepaid 1" at bounding box center [1069, 466] width 52 height 18
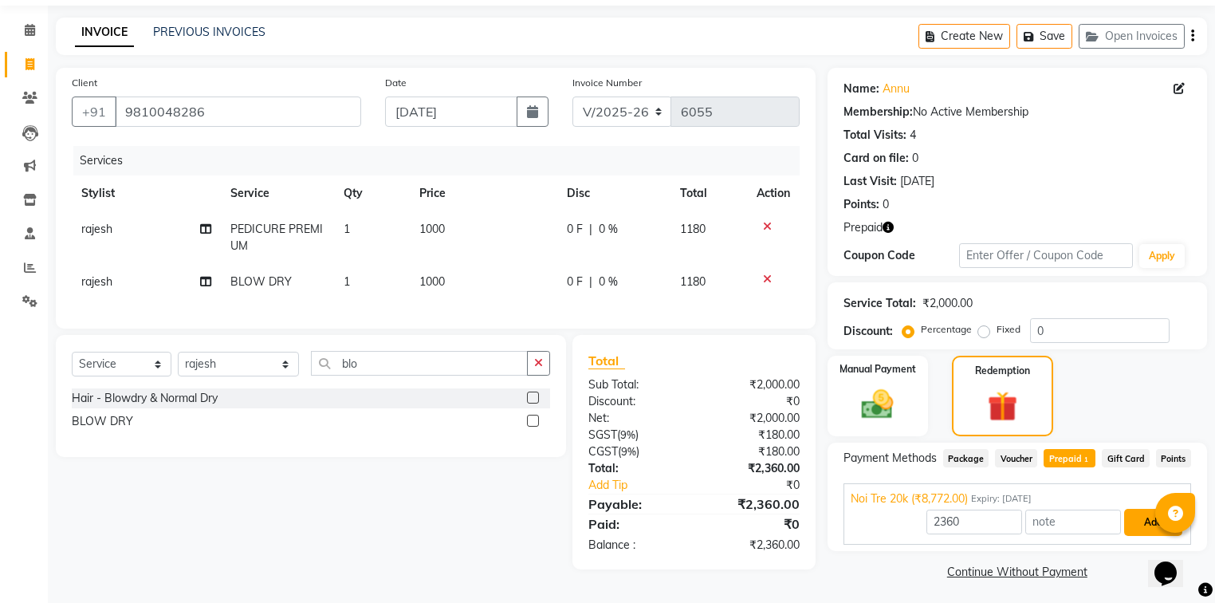
click at [1135, 522] on button "Add" at bounding box center [1153, 521] width 58 height 27
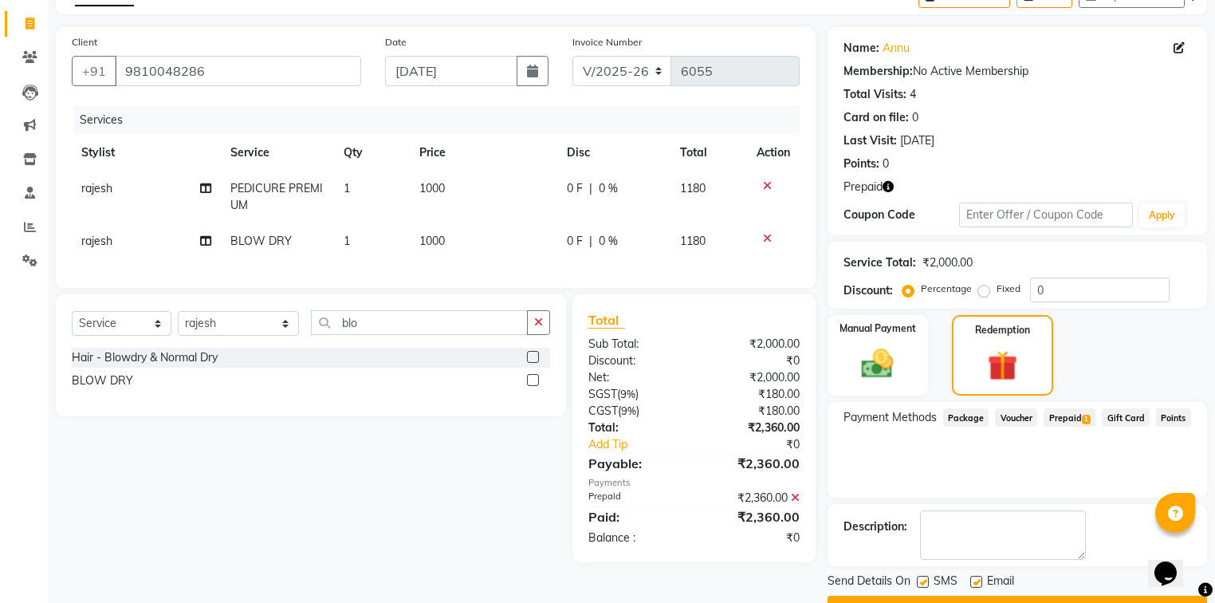
scroll to position [133, 0]
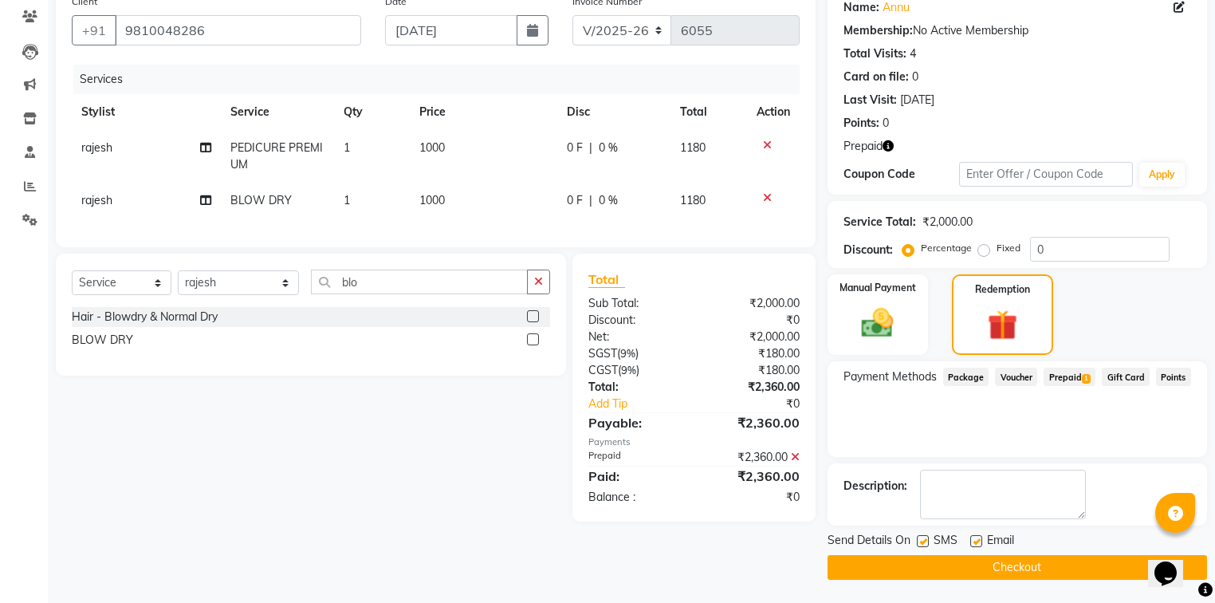
click at [1040, 565] on button "Checkout" at bounding box center [1016, 567] width 379 height 25
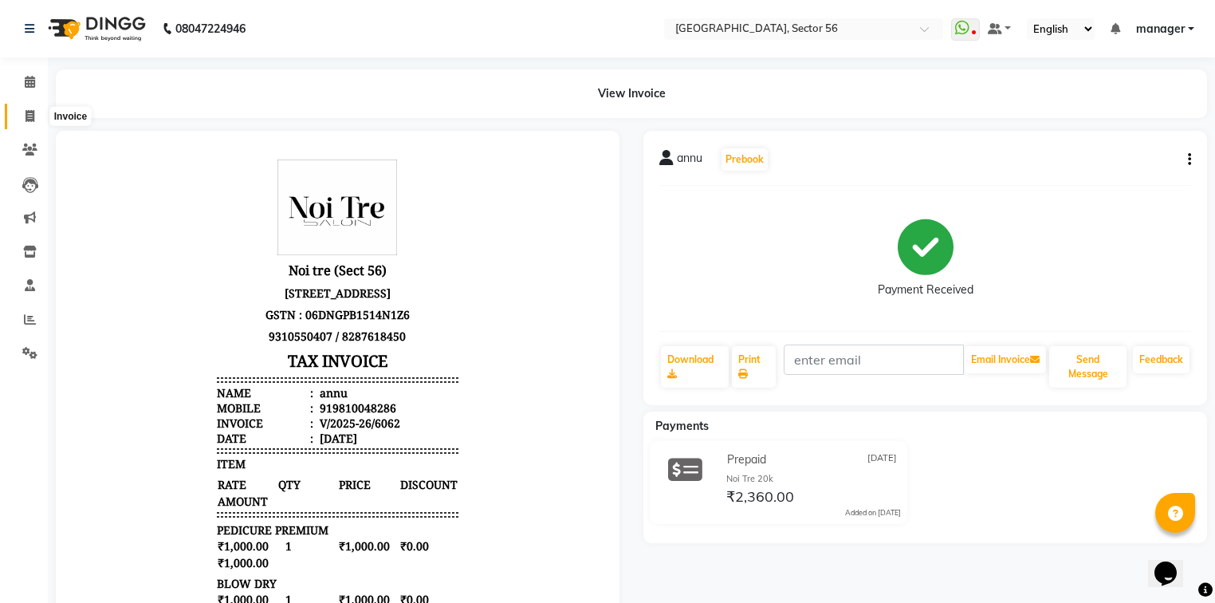
click at [28, 119] on icon at bounding box center [30, 116] width 9 height 12
select select "service"
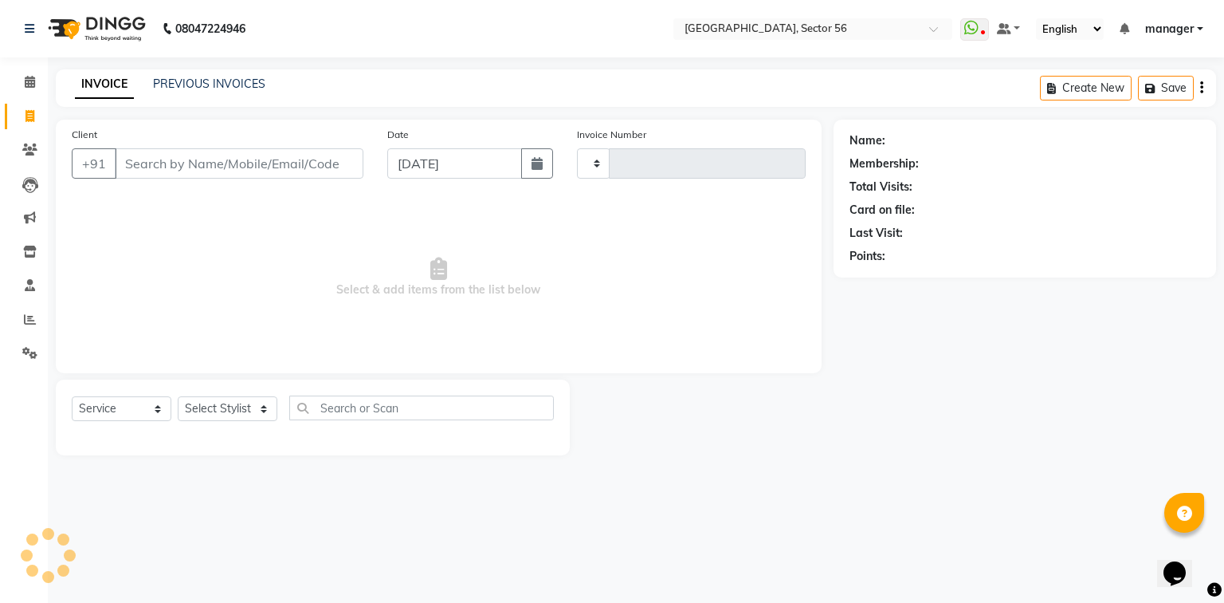
type input "6063"
select select "5557"
